Goal: Task Accomplishment & Management: Use online tool/utility

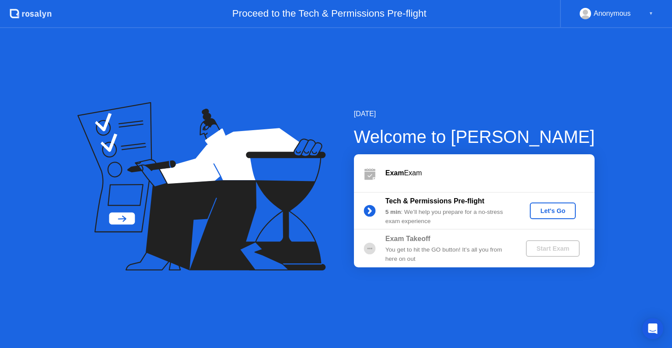
click at [544, 215] on button "Let's Go" at bounding box center [553, 210] width 46 height 17
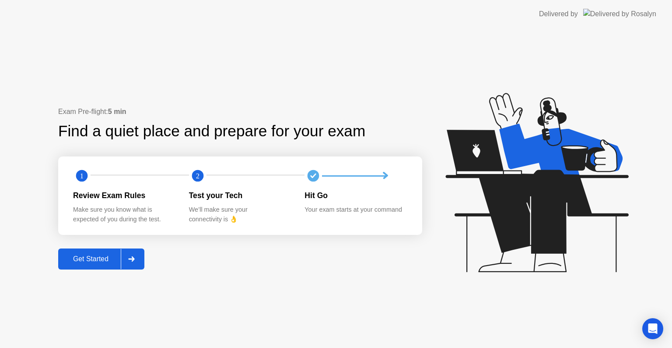
click at [97, 258] on div "Get Started" at bounding box center [91, 259] width 60 height 8
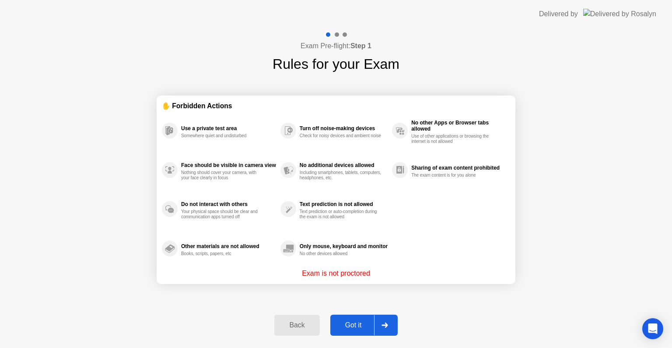
click at [360, 317] on button "Got it" at bounding box center [363, 324] width 67 height 21
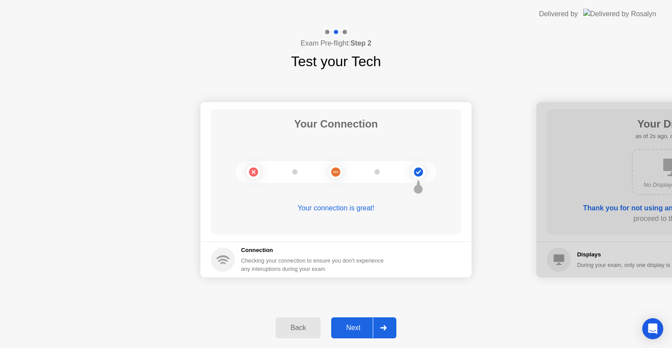
click at [349, 325] on div "Next" at bounding box center [353, 327] width 39 height 8
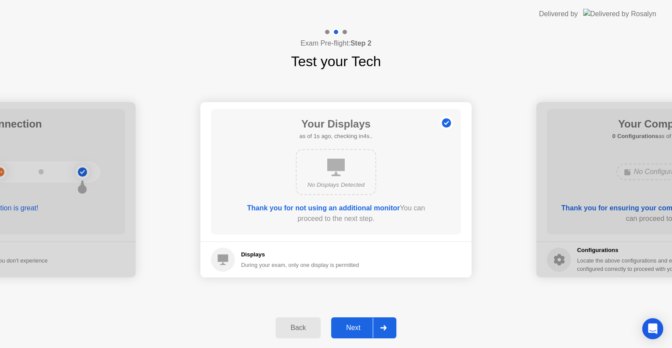
click at [349, 325] on div "Next" at bounding box center [353, 327] width 39 height 8
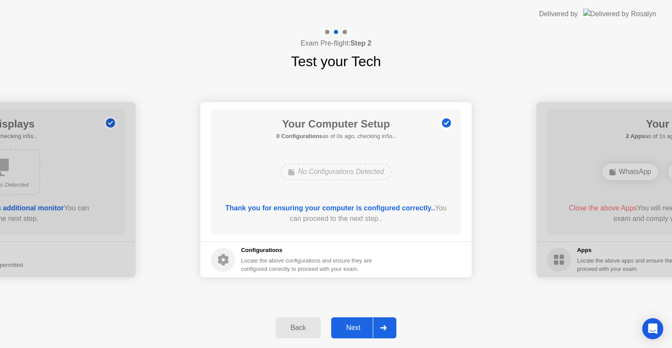
click at [349, 325] on div "Next" at bounding box center [353, 327] width 39 height 8
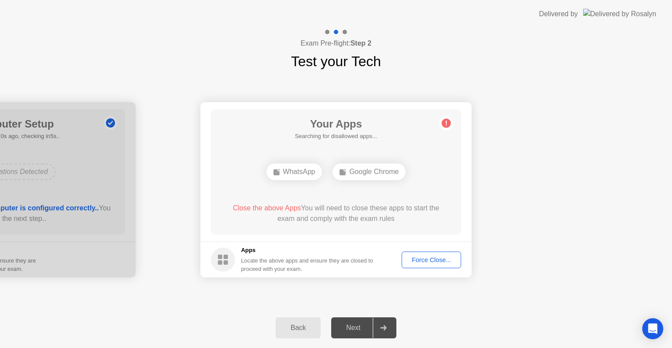
click at [349, 325] on div "Next" at bounding box center [353, 327] width 39 height 8
click at [414, 259] on div "Force Close..." at bounding box center [431, 259] width 53 height 7
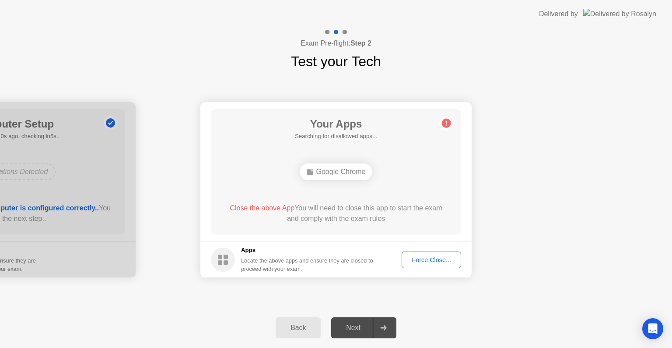
click at [432, 256] on div "Force Close..." at bounding box center [431, 259] width 53 height 7
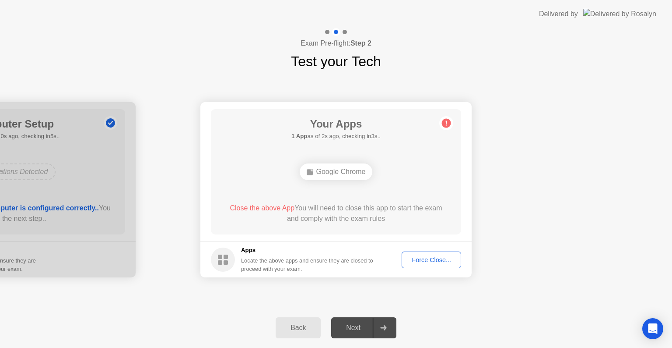
click at [407, 261] on div "Force Close..." at bounding box center [431, 259] width 53 height 7
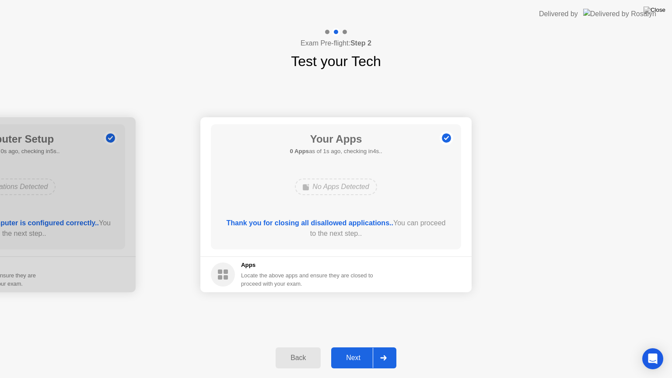
click at [362, 347] on div "Next" at bounding box center [353, 358] width 39 height 8
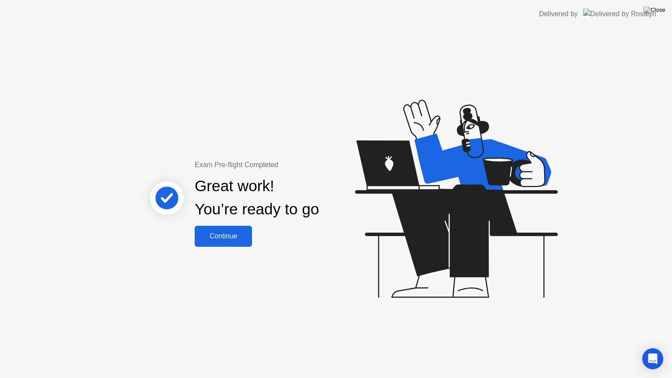
click at [235, 245] on button "Continue" at bounding box center [223, 236] width 57 height 21
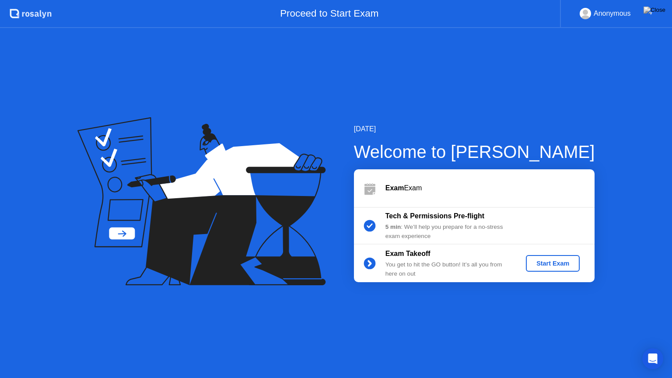
click at [555, 262] on div "Start Exam" at bounding box center [553, 263] width 47 height 7
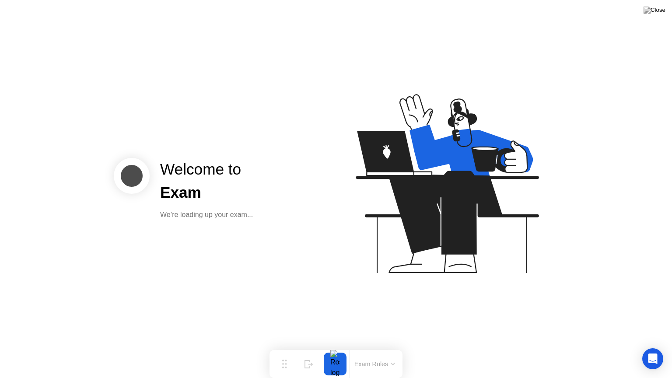
click at [227, 213] on div "We’re loading up your exam..." at bounding box center [206, 215] width 93 height 11
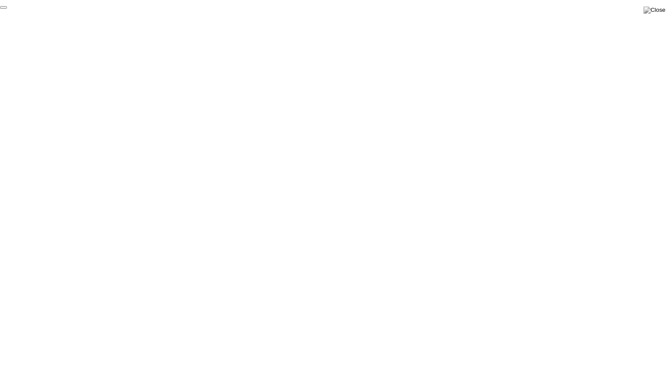
click div "End Proctoring Session"
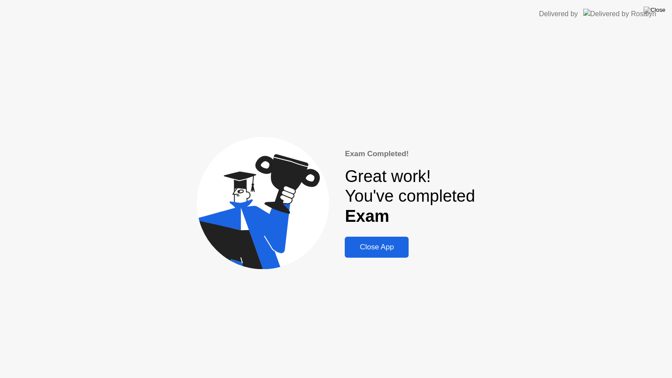
click at [345, 232] on div "Exam Completed! Great work! You've completed Exam Close App" at bounding box center [410, 203] width 130 height 110
drag, startPoint x: 362, startPoint y: 247, endPoint x: 365, endPoint y: 238, distance: 9.3
click at [361, 247] on div "Close App" at bounding box center [377, 247] width 59 height 9
